Goal: Information Seeking & Learning: Learn about a topic

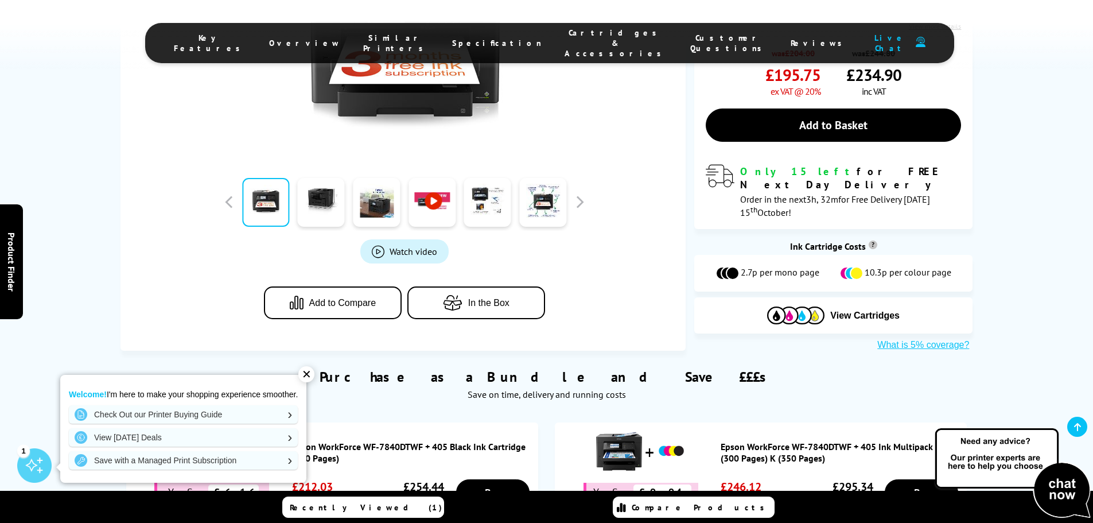
scroll to position [402, 0]
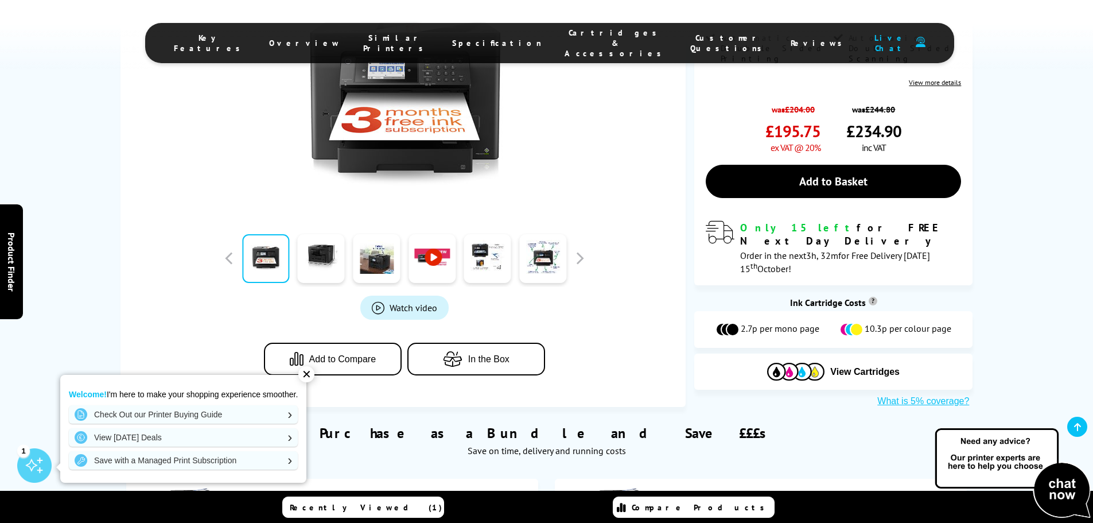
click at [480, 31] on li "Specification" at bounding box center [497, 43] width 112 height 31
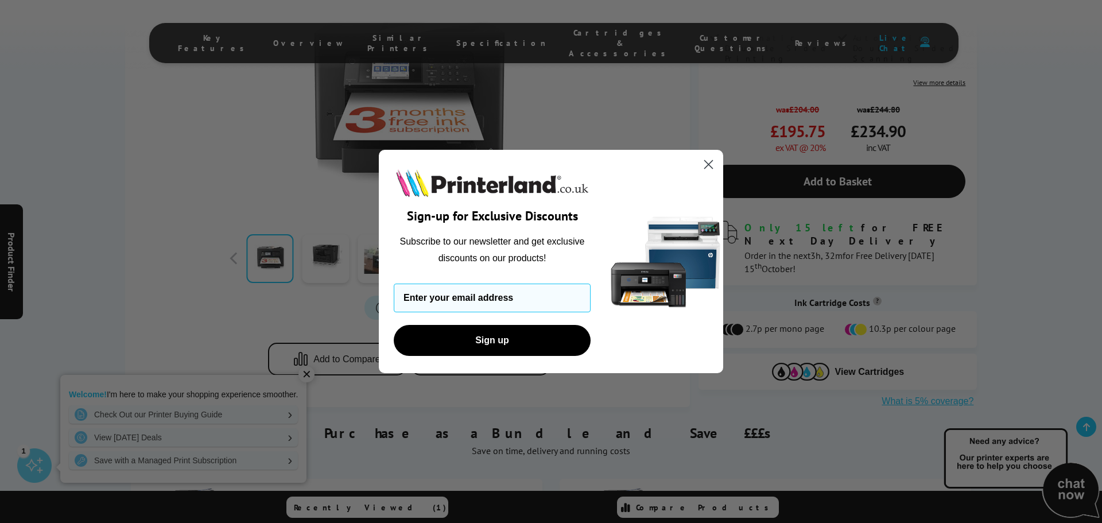
click at [715, 157] on circle "Close dialog" at bounding box center [708, 164] width 19 height 19
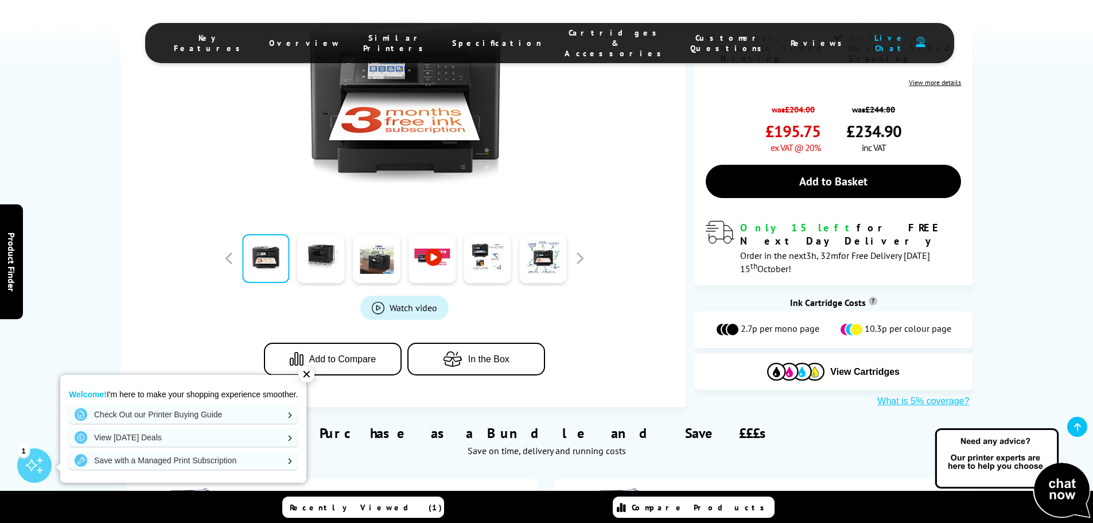
click at [502, 39] on span "Specification" at bounding box center [497, 43] width 90 height 10
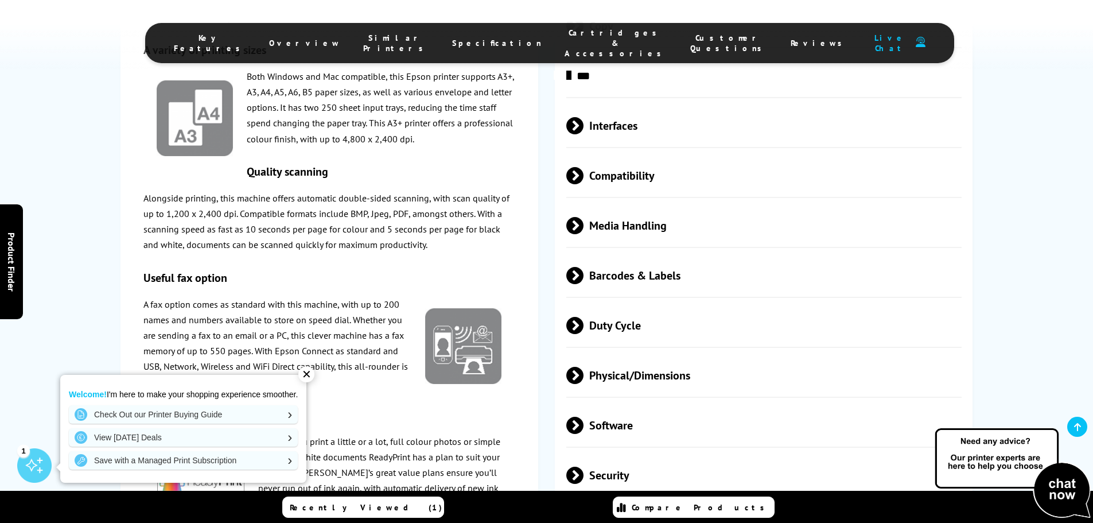
scroll to position [2272, 0]
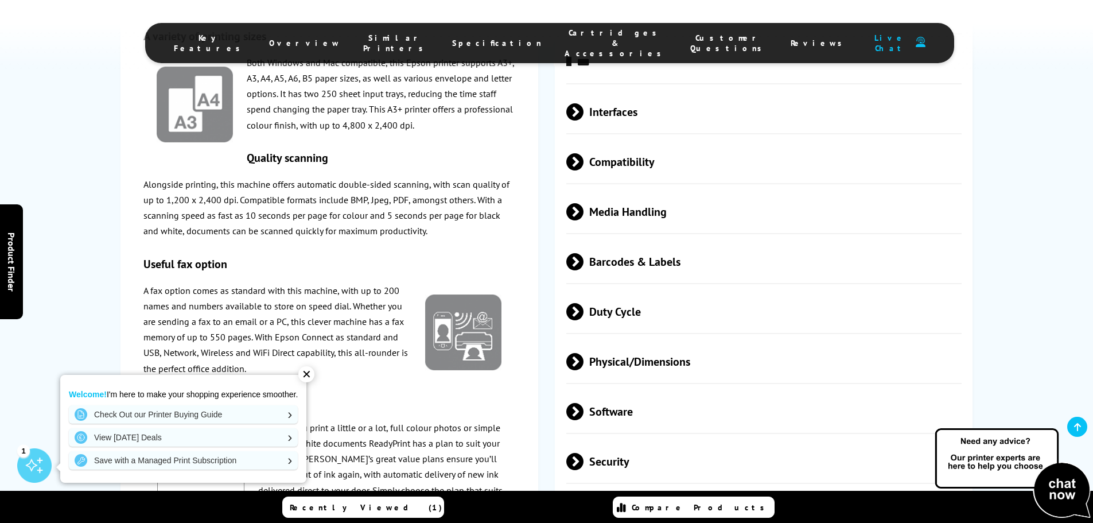
click at [654, 309] on div "Print Speed Monochrome Up to 32ppm (A4) / Up to 16ppm (A3) Mono Print Printer R…" at bounding box center [764, 172] width 418 height 1136
click at [675, 340] on span "Physical/Dimensions" at bounding box center [764, 361] width 396 height 43
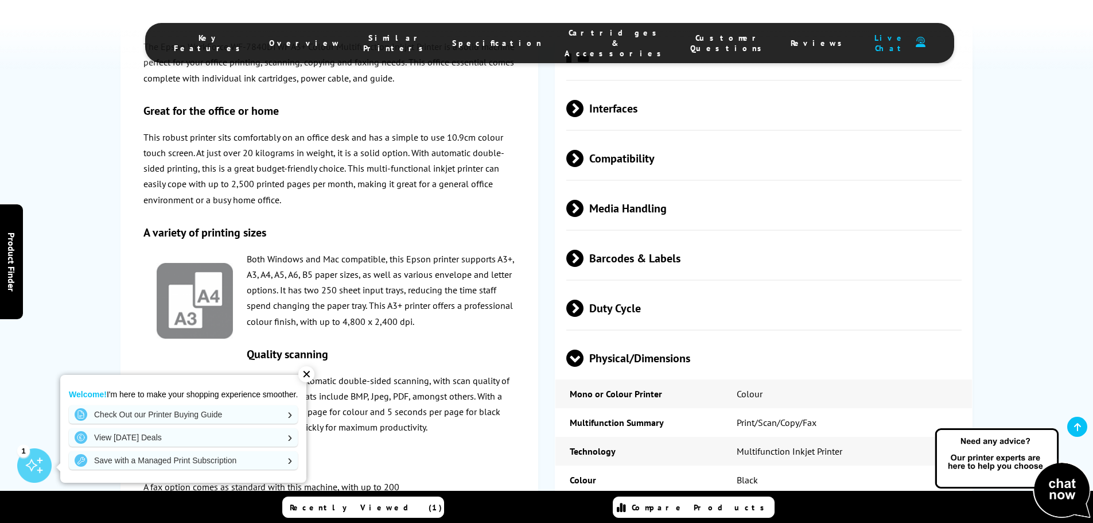
scroll to position [2444, 0]
